Goal: Task Accomplishment & Management: Use online tool/utility

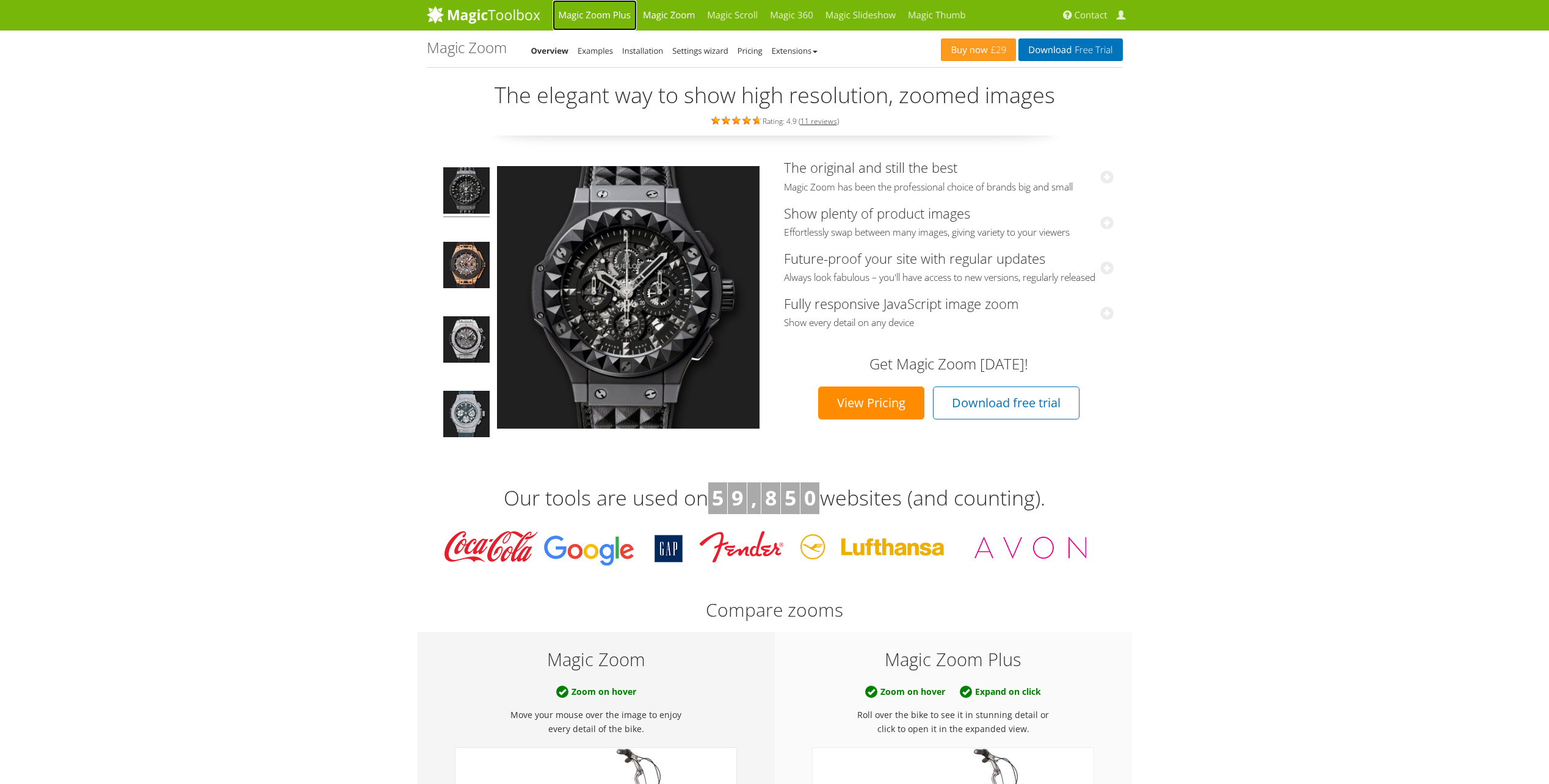
click at [627, 14] on link "Magic Zoom Plus" at bounding box center [595, 15] width 85 height 30
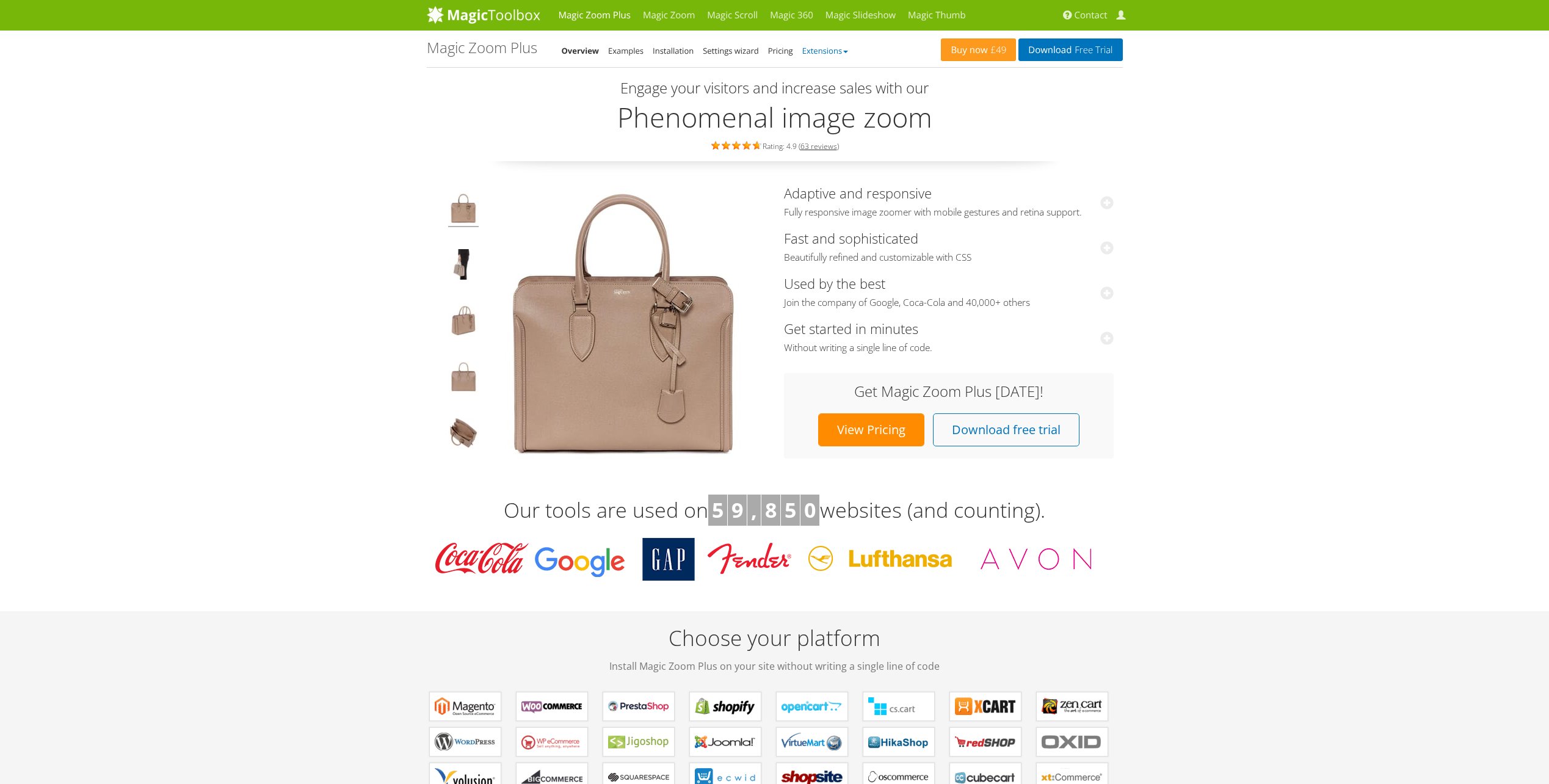
click at [821, 50] on link "Extensions" at bounding box center [826, 51] width 46 height 11
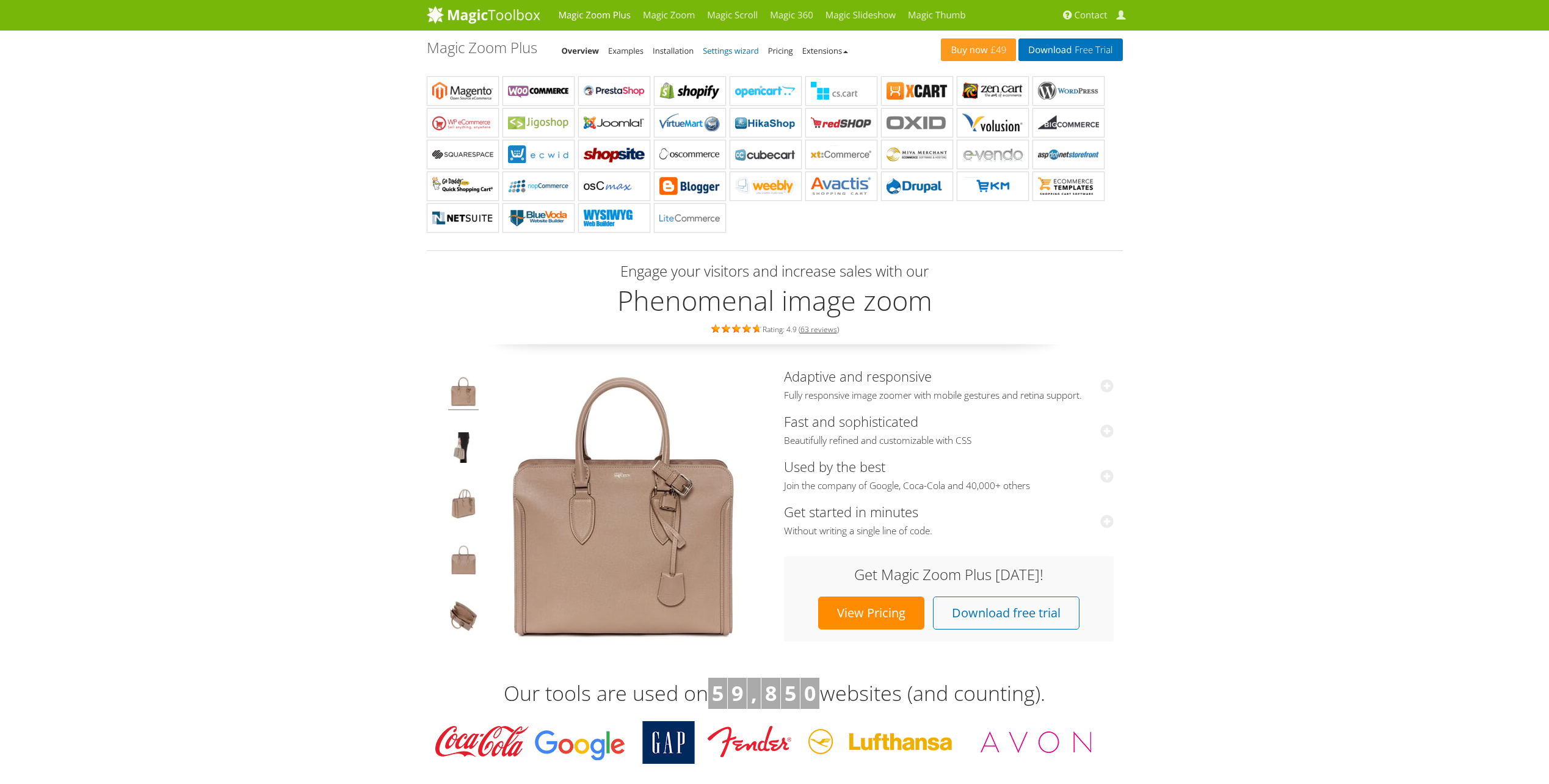
click at [721, 48] on link "Settings wizard" at bounding box center [731, 51] width 56 height 11
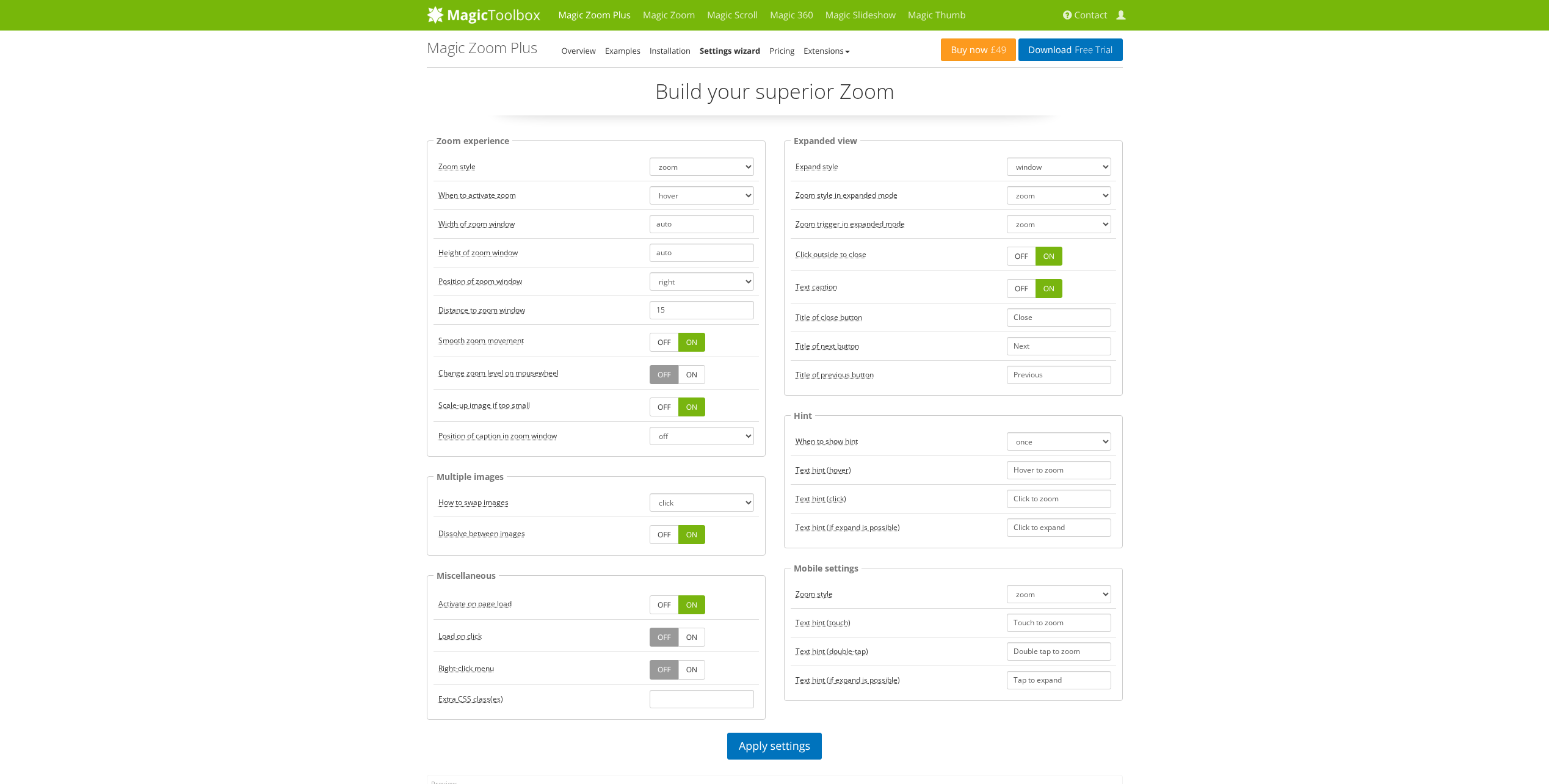
scroll to position [610, 0]
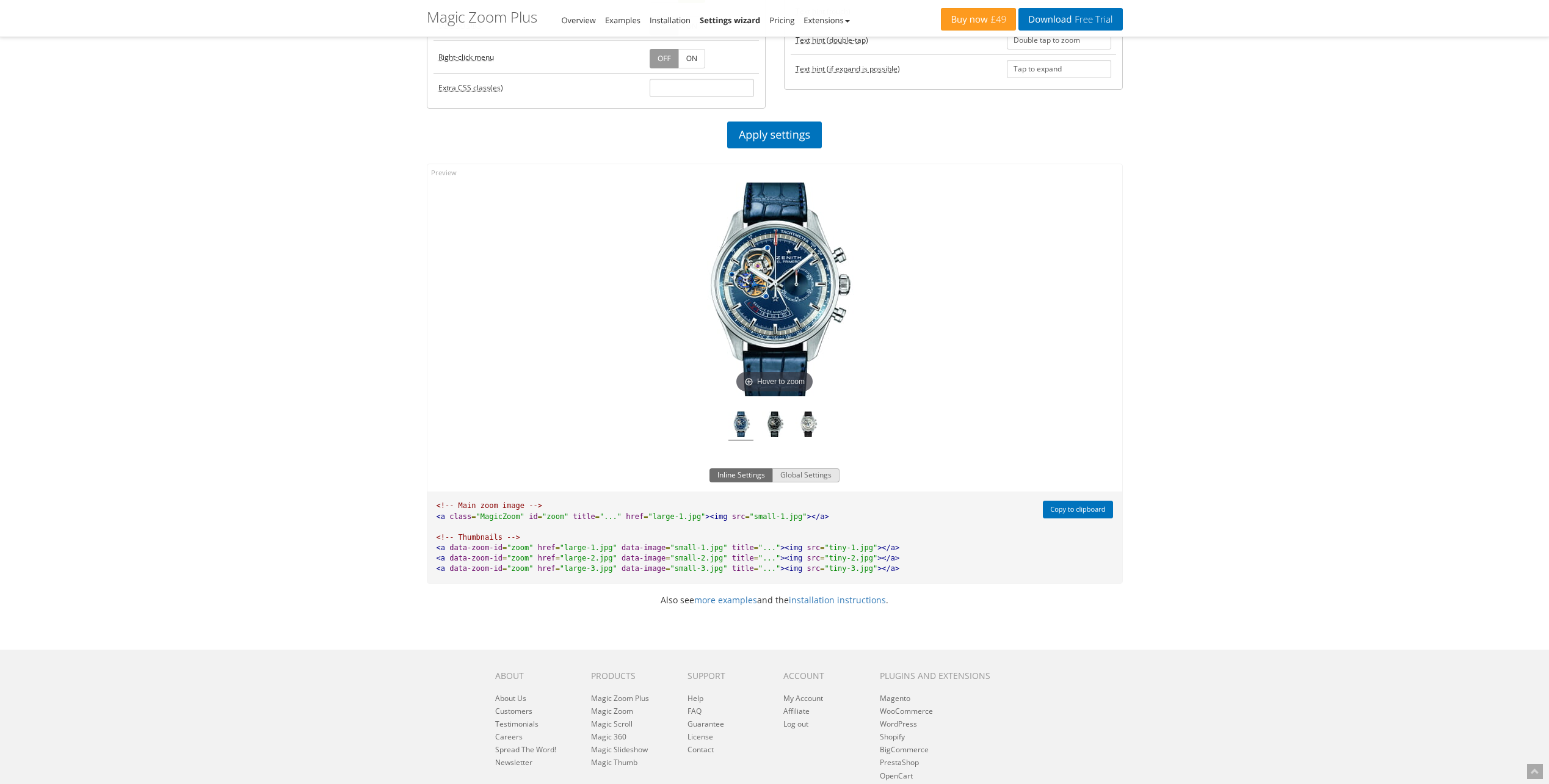
click at [795, 475] on button "Global Settings" at bounding box center [805, 476] width 67 height 15
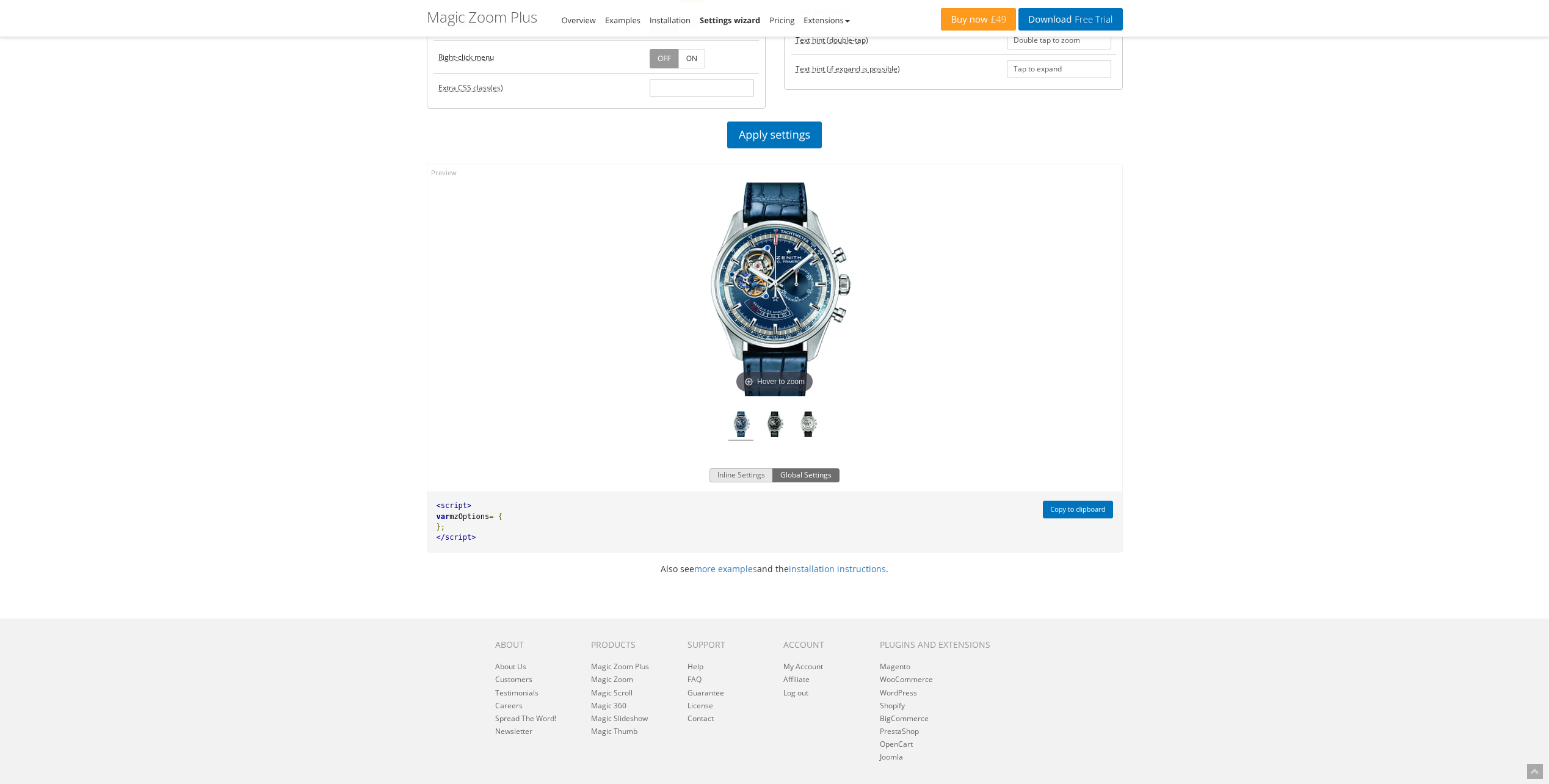
click at [736, 477] on button "Inline Settings" at bounding box center [741, 476] width 64 height 15
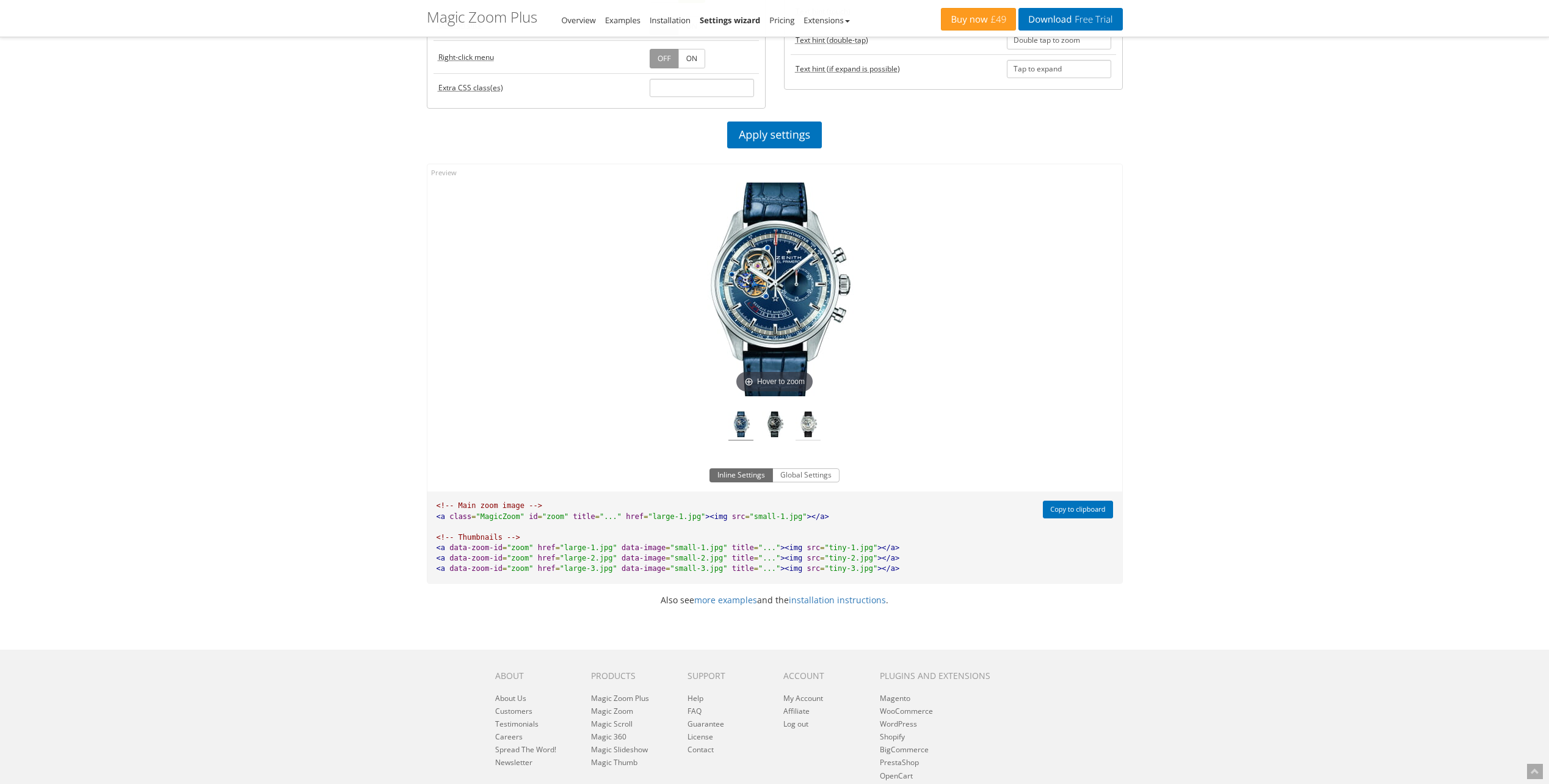
scroll to position [0, 0]
